Goal: Transaction & Acquisition: Purchase product/service

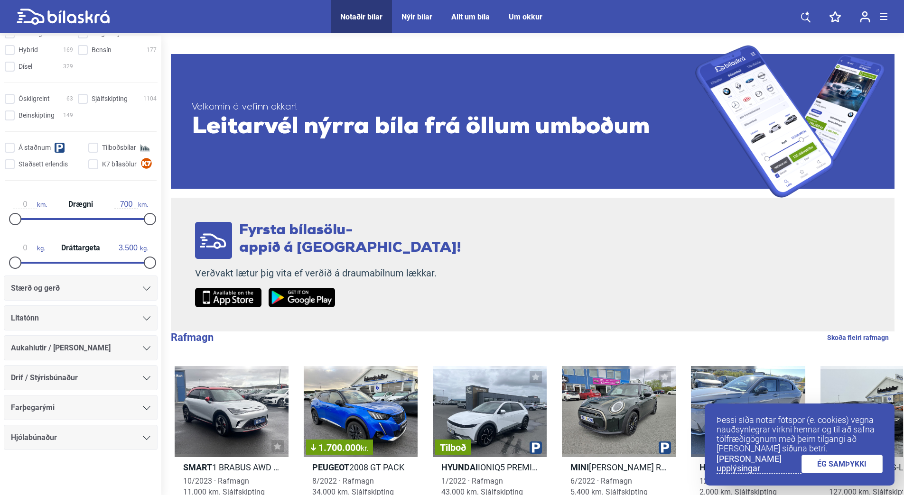
click at [143, 288] on icon at bounding box center [147, 289] width 8 height 4
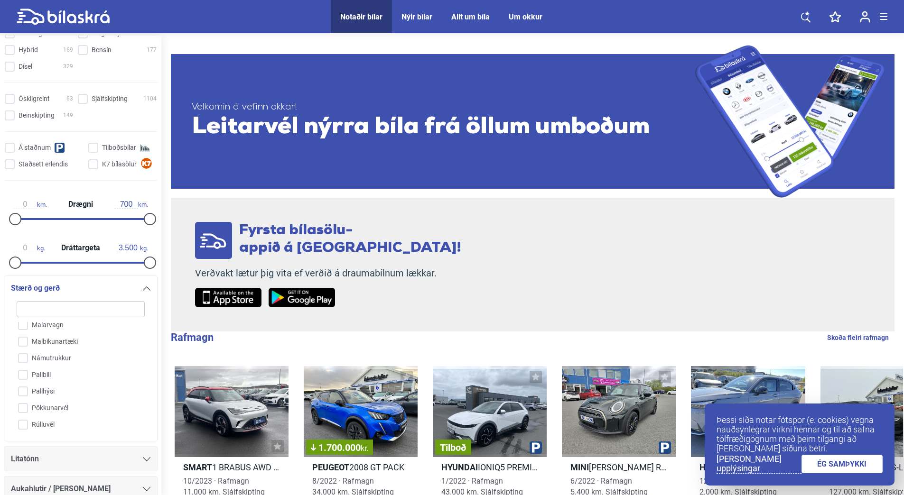
scroll to position [741, 0]
click at [22, 356] on input "Pallbíll" at bounding box center [74, 354] width 129 height 17
checkbox input "true"
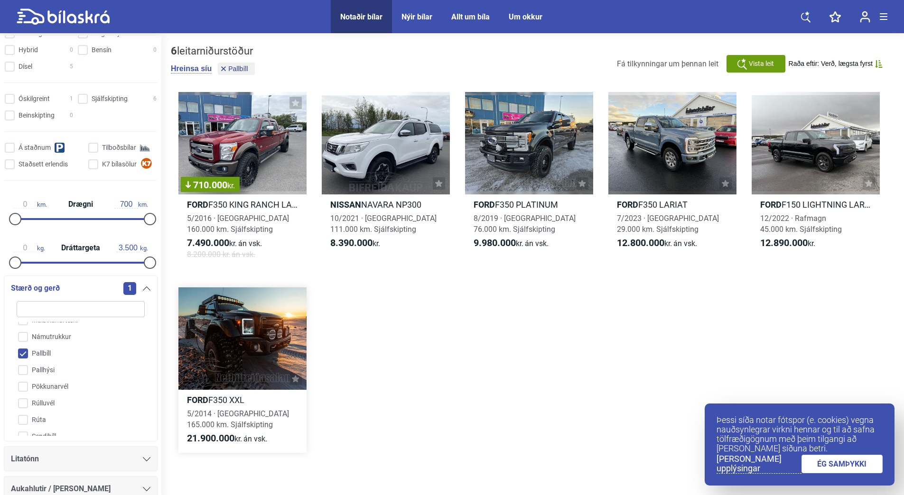
click at [237, 343] on div at bounding box center [242, 339] width 128 height 103
